Goal: Navigation & Orientation: Understand site structure

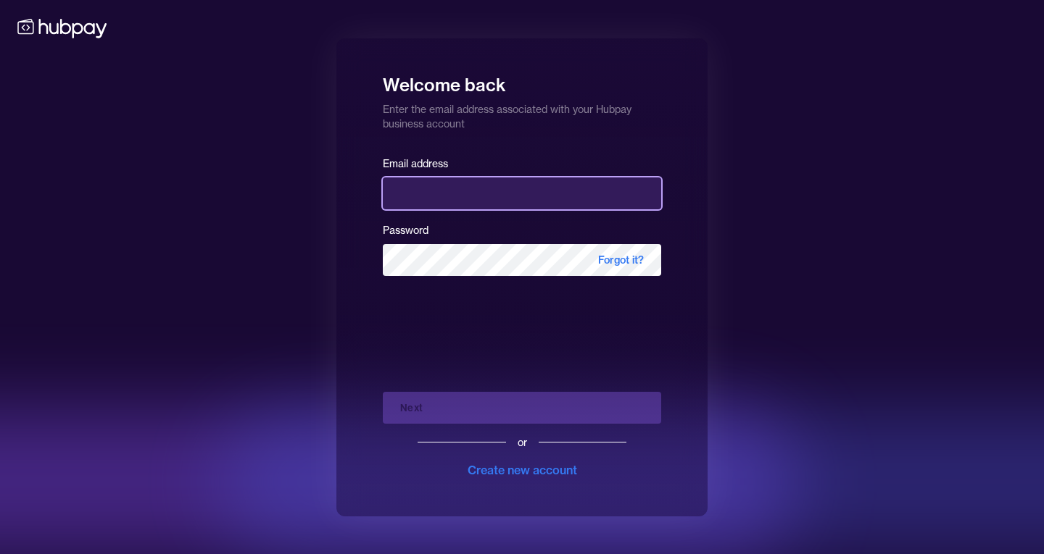
click at [424, 186] on input "email" at bounding box center [522, 194] width 278 height 32
type input "**********"
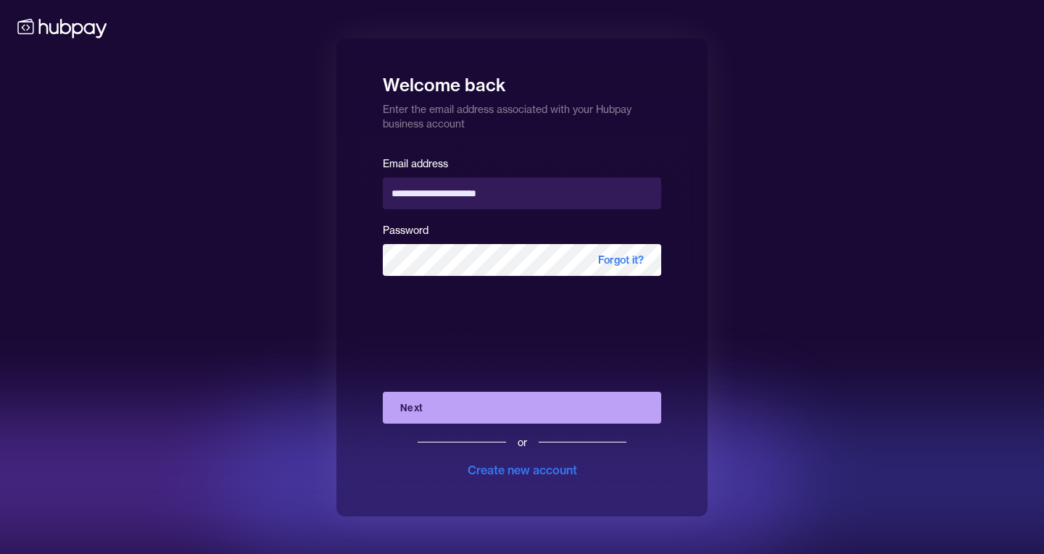
click at [460, 411] on button "Next" at bounding box center [522, 408] width 278 height 32
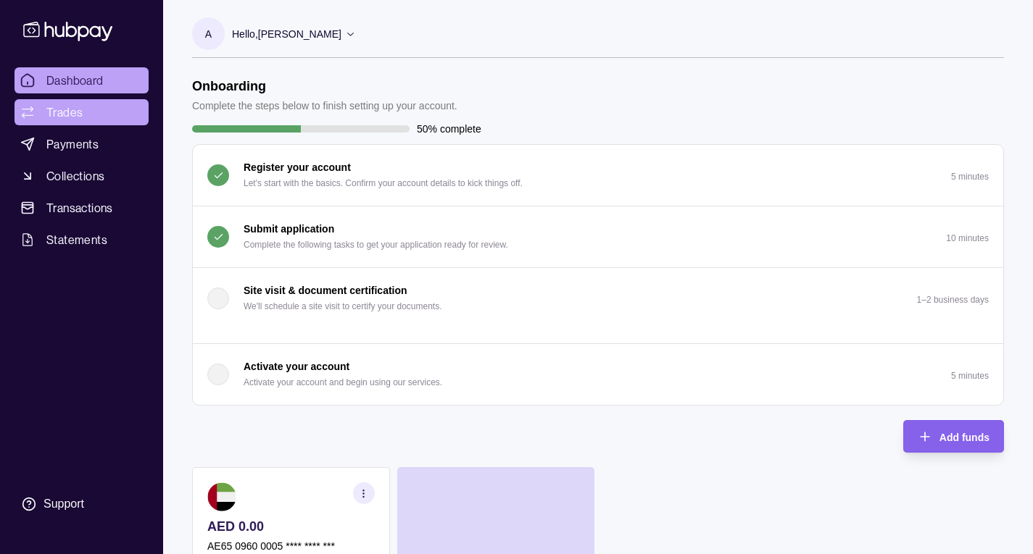
click at [67, 122] on link "Trades" at bounding box center [81, 112] width 134 height 26
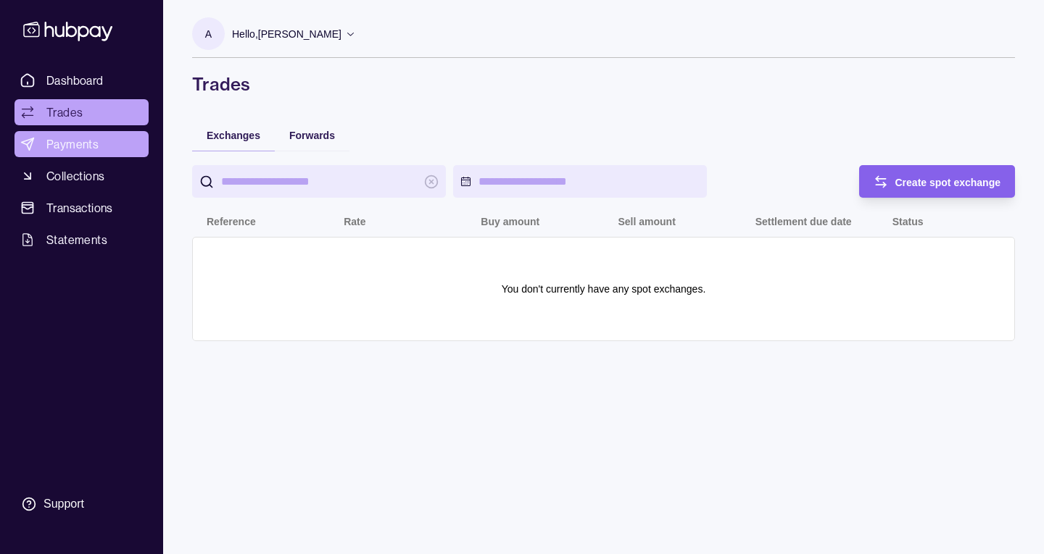
click at [70, 148] on span "Payments" at bounding box center [72, 144] width 52 height 17
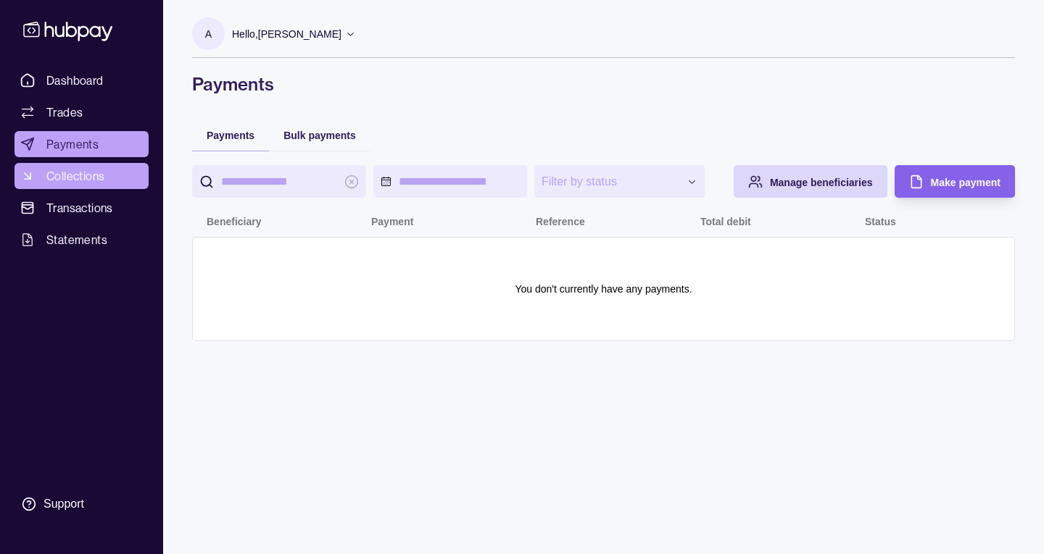
click at [72, 175] on span "Collections" at bounding box center [75, 175] width 58 height 17
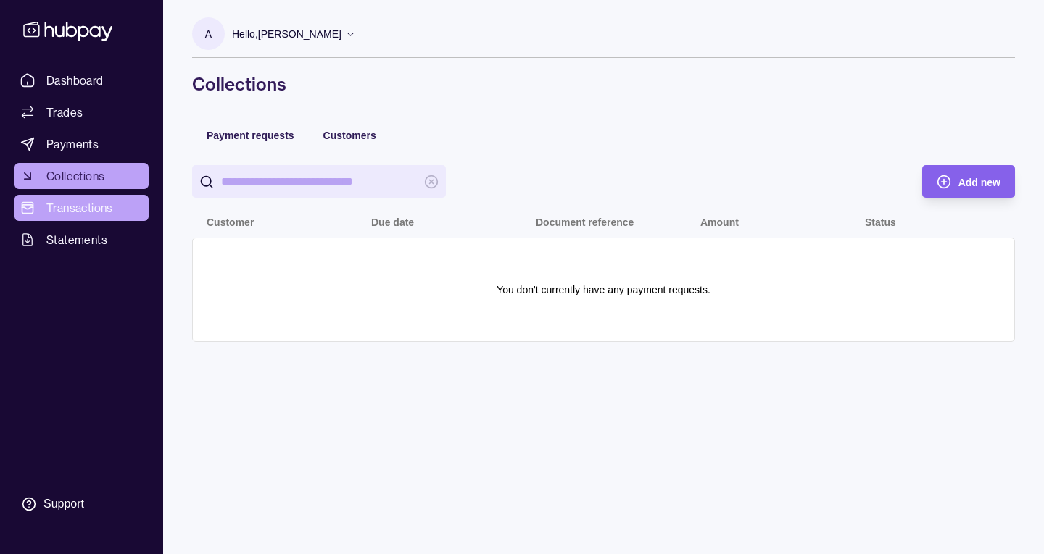
click at [72, 207] on span "Transactions" at bounding box center [79, 207] width 67 height 17
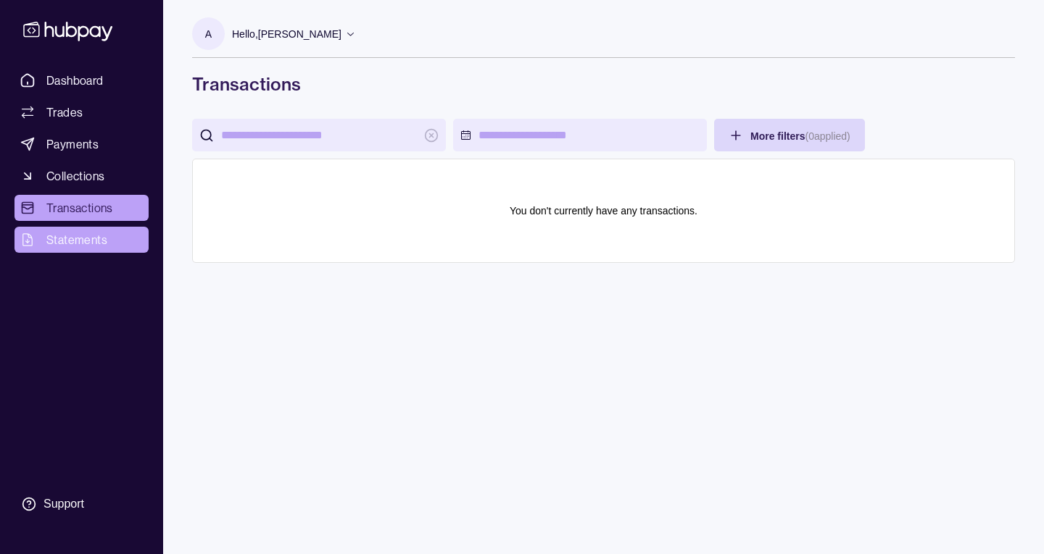
click at [68, 233] on span "Statements" at bounding box center [76, 239] width 61 height 17
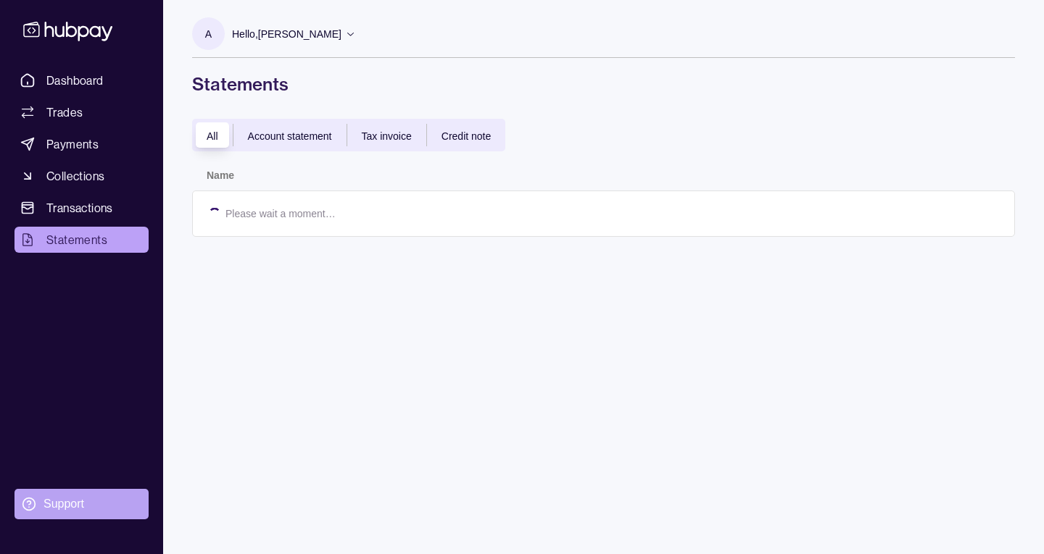
click at [72, 506] on div "Support" at bounding box center [63, 504] width 41 height 16
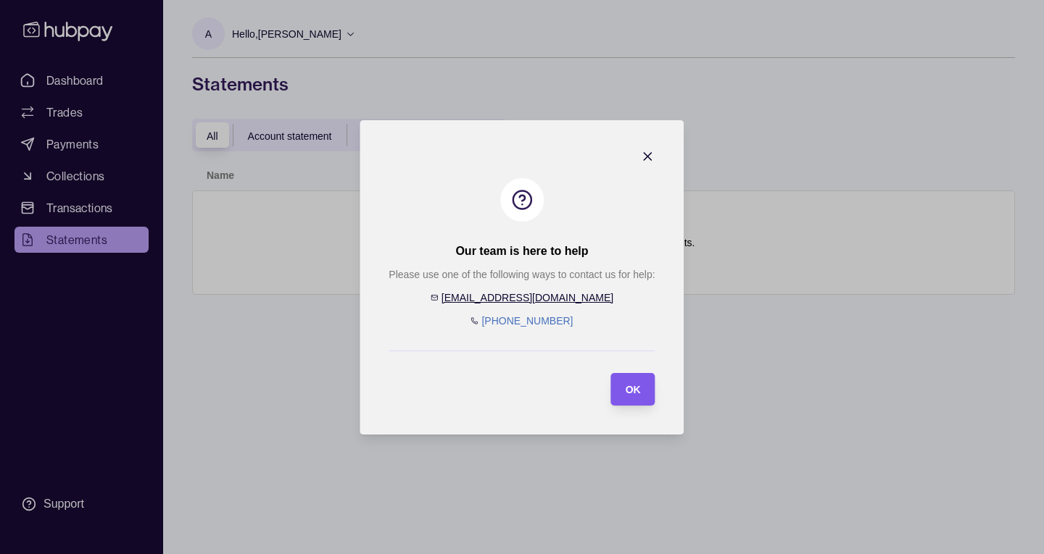
click at [640, 394] on span "OK" at bounding box center [632, 390] width 15 height 12
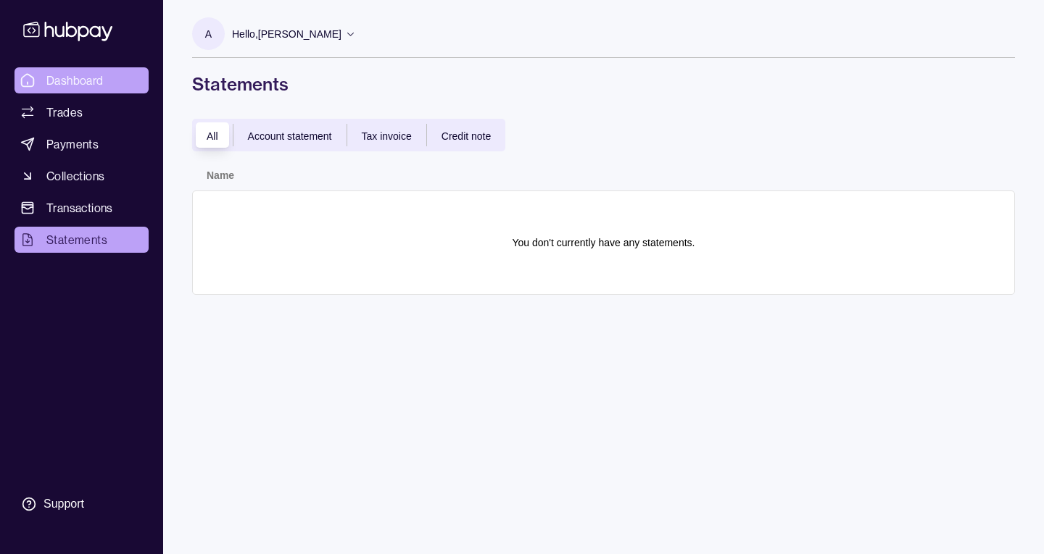
click at [96, 76] on span "Dashboard" at bounding box center [74, 80] width 57 height 17
